Goal: Transaction & Acquisition: Purchase product/service

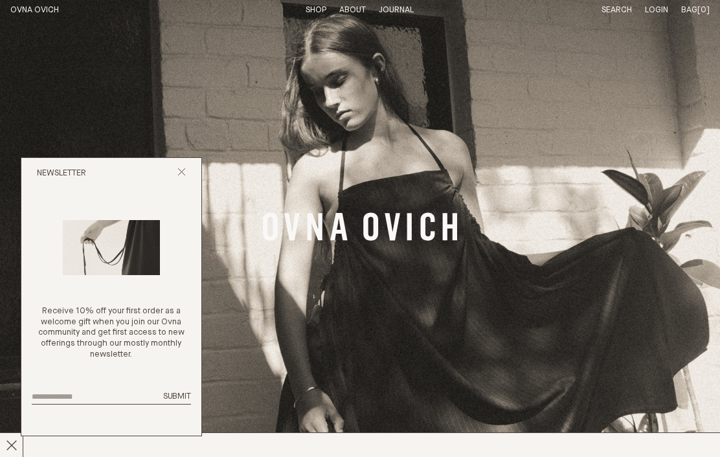
click at [61, 394] on input "email" at bounding box center [94, 397] width 124 height 8
type input "**********"
click at [183, 393] on span "Submit" at bounding box center [177, 396] width 28 height 8
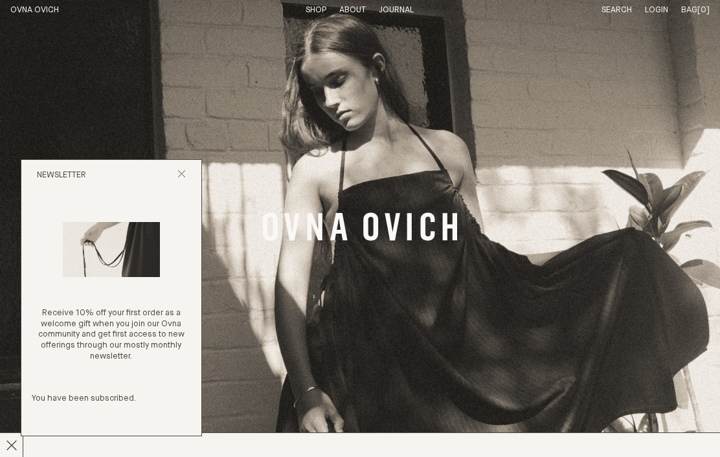
click at [6, 284] on link "Banner Link" at bounding box center [360, 228] width 720 height 457
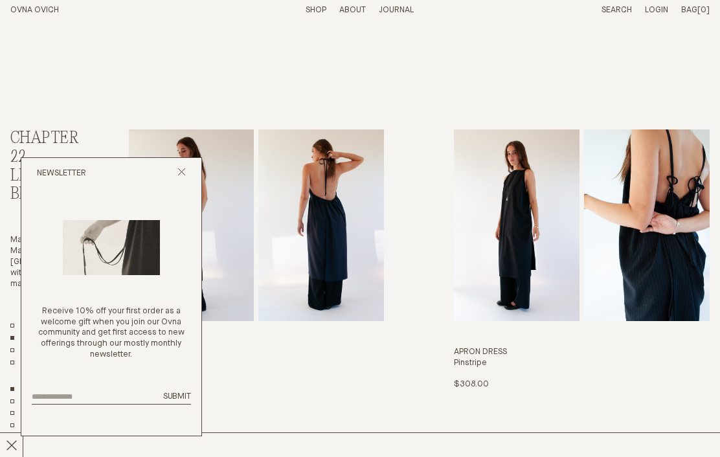
click at [194, 183] on div "Newsletter" at bounding box center [111, 173] width 180 height 31
click at [199, 169] on div "Newsletter" at bounding box center [111, 173] width 180 height 31
click at [190, 174] on div "Newsletter" at bounding box center [111, 173] width 180 height 31
click at [175, 177] on div "Newsletter" at bounding box center [111, 173] width 180 height 31
click at [306, 275] on link "Apron Dress Ink $308.00 S/M M/L" at bounding box center [257, 260] width 256 height 261
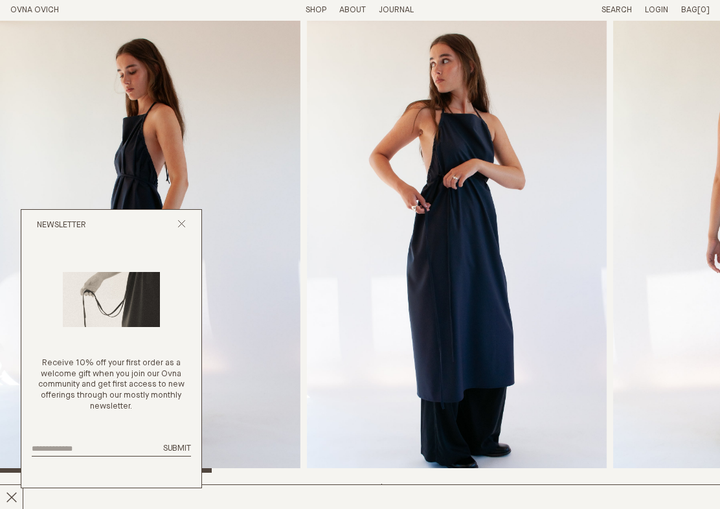
click at [60, 449] on input "email" at bounding box center [94, 449] width 124 height 8
type input "**********"
click at [185, 448] on span "Submit" at bounding box center [177, 448] width 28 height 8
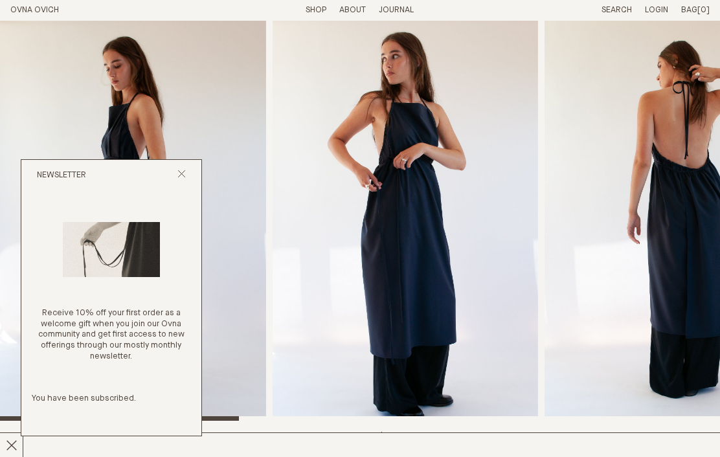
click at [181, 182] on button "Close popup" at bounding box center [181, 176] width 8 height 12
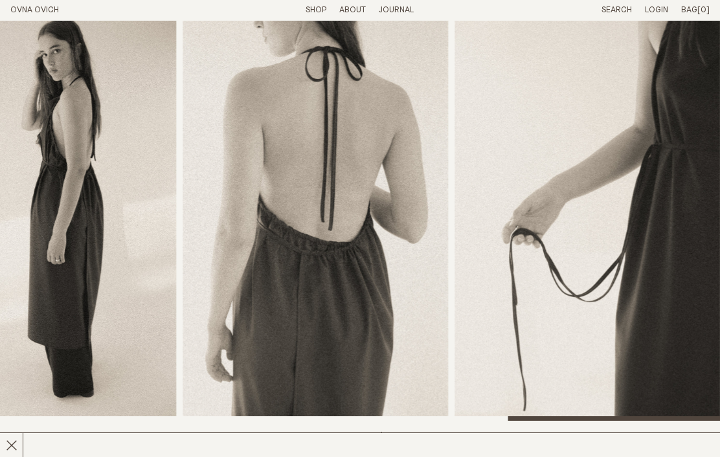
click at [340, 24] on img "7 / 8" at bounding box center [315, 221] width 265 height 400
click at [315, 14] on link "Shop" at bounding box center [316, 10] width 21 height 8
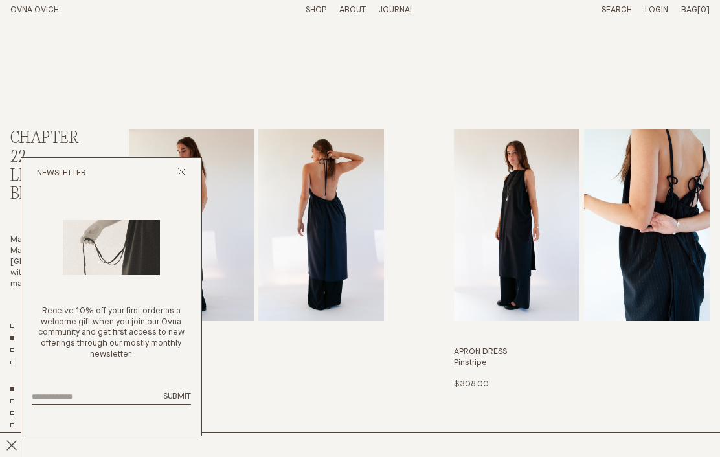
click at [185, 176] on icon "Close popup" at bounding box center [181, 172] width 8 height 8
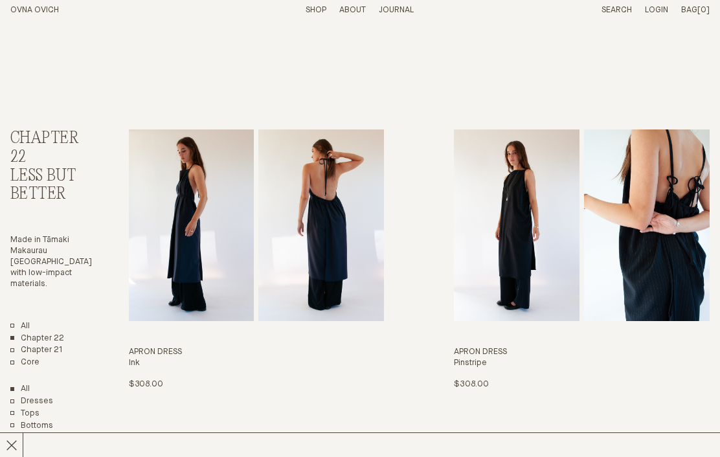
click at [315, 13] on link "Shop" at bounding box center [316, 10] width 21 height 8
click at [162, 355] on h3 "Apron Dress" at bounding box center [257, 352] width 256 height 11
